Goal: Go to known website: Go to known website

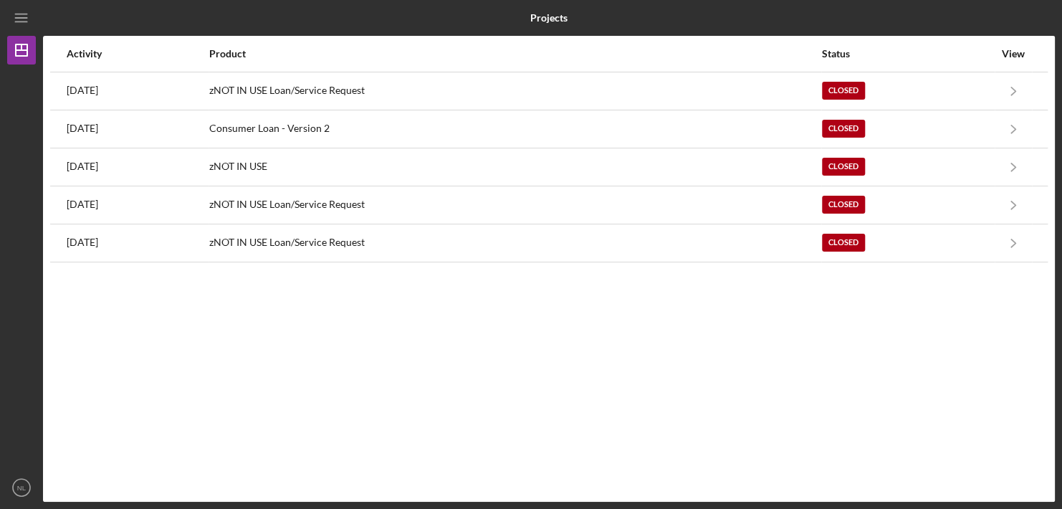
click at [1014, 51] on div "View" at bounding box center [1014, 53] width 36 height 11
click at [1004, 59] on div "View" at bounding box center [1014, 53] width 36 height 11
